Goal: Task Accomplishment & Management: Manage account settings

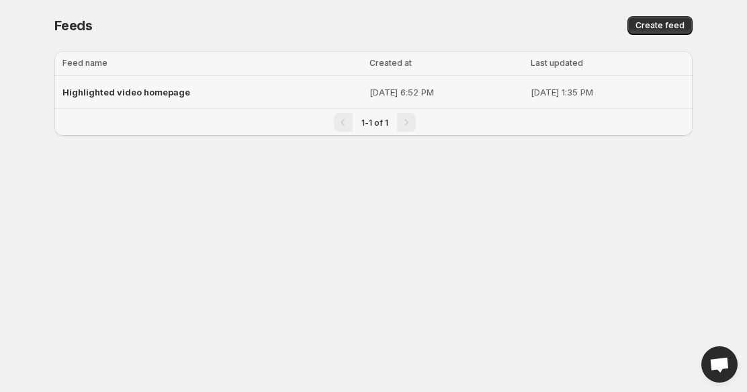
click at [202, 95] on div "Highlighted video homepage" at bounding box center [211, 92] width 299 height 24
click at [125, 92] on span "Highlighted video homepage" at bounding box center [126, 92] width 128 height 11
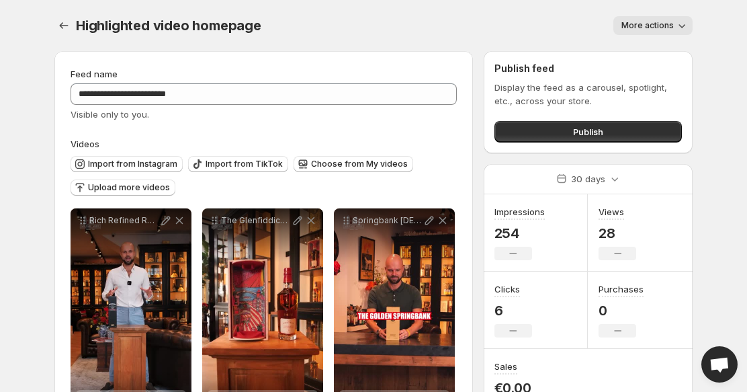
click at [628, 26] on span "More actions" at bounding box center [647, 25] width 52 height 11
click at [552, 26] on div "More actions" at bounding box center [484, 25] width 415 height 19
